Goal: Navigation & Orientation: Find specific page/section

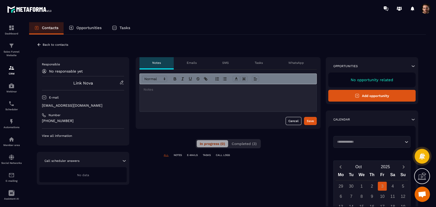
scroll to position [85, 0]
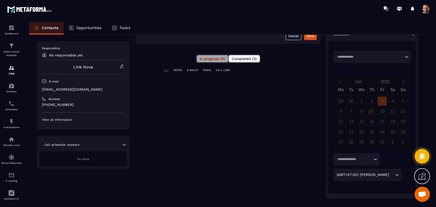
click at [252, 58] on span "Completed (3)" at bounding box center [244, 59] width 25 height 4
